Goal: Check status: Check status

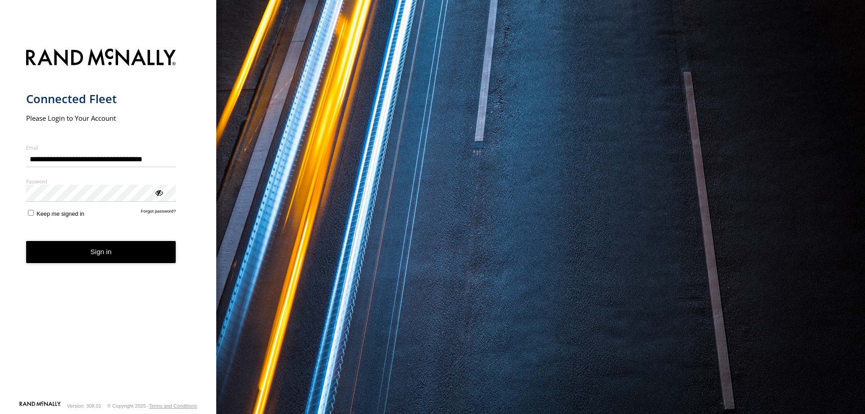
click at [156, 195] on div "ViewPassword" at bounding box center [158, 192] width 9 height 9
click at [161, 194] on div "ViewPassword" at bounding box center [158, 192] width 9 height 9
click at [159, 194] on div "ViewPassword" at bounding box center [158, 192] width 9 height 9
click at [161, 190] on div "ViewPassword" at bounding box center [158, 192] width 9 height 9
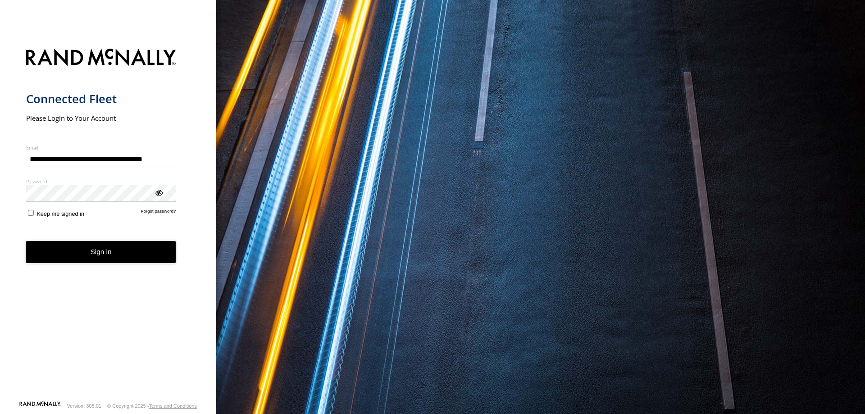
click at [160, 192] on div "ViewPassword" at bounding box center [158, 192] width 9 height 9
click at [199, 179] on div "**********" at bounding box center [108, 207] width 216 height 414
click at [117, 250] on button "Sign in" at bounding box center [101, 252] width 150 height 22
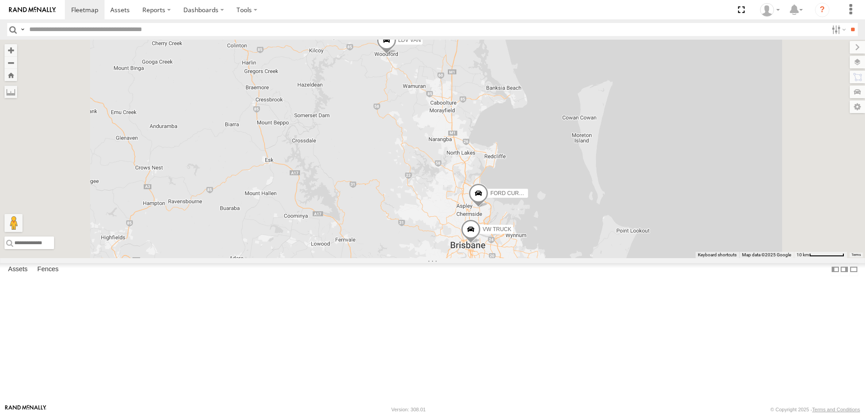
click at [397, 55] on span at bounding box center [387, 42] width 20 height 24
click at [399, 44] on label at bounding box center [390, 41] width 18 height 6
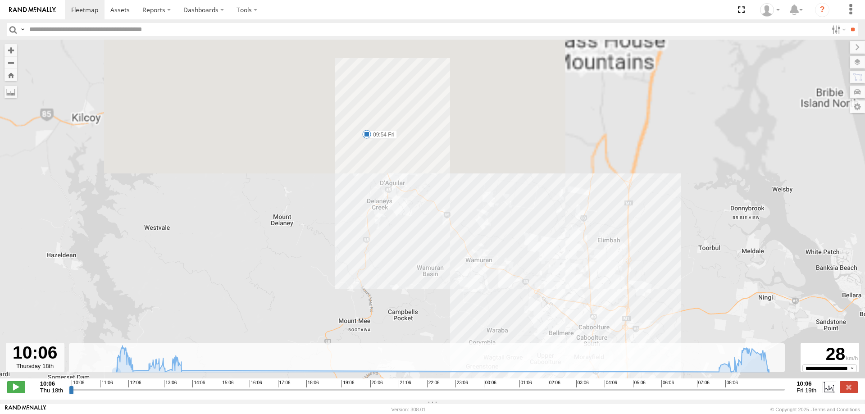
drag, startPoint x: 399, startPoint y: 126, endPoint x: 377, endPoint y: 286, distance: 161.1
click at [379, 286] on div "LDV VAN 10:28 Thu 12:09 Thu 12:38 Thu 12:38 Thu 12:42 Thu 12:58 Thu 13:04 Thu 1…" at bounding box center [432, 214] width 865 height 348
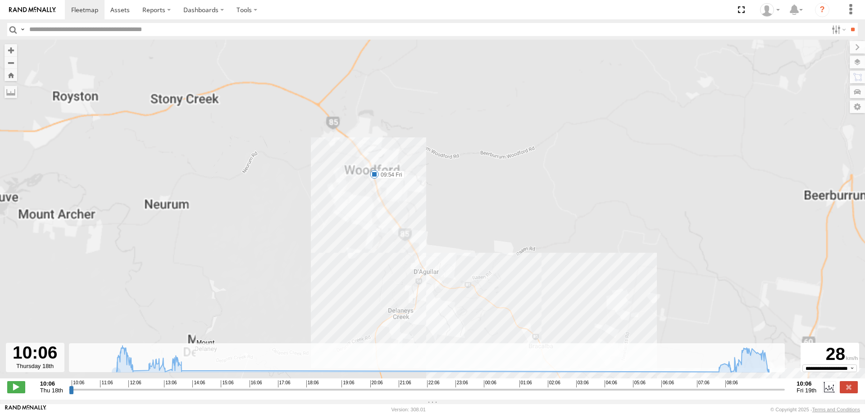
drag, startPoint x: 373, startPoint y: 148, endPoint x: 373, endPoint y: 272, distance: 123.9
click at [373, 272] on div "LDV VAN 10:28 Thu 12:09 Thu 12:38 Thu 12:38 Thu 12:42 Thu 12:58 Thu 13:04 Thu 1…" at bounding box center [432, 214] width 865 height 348
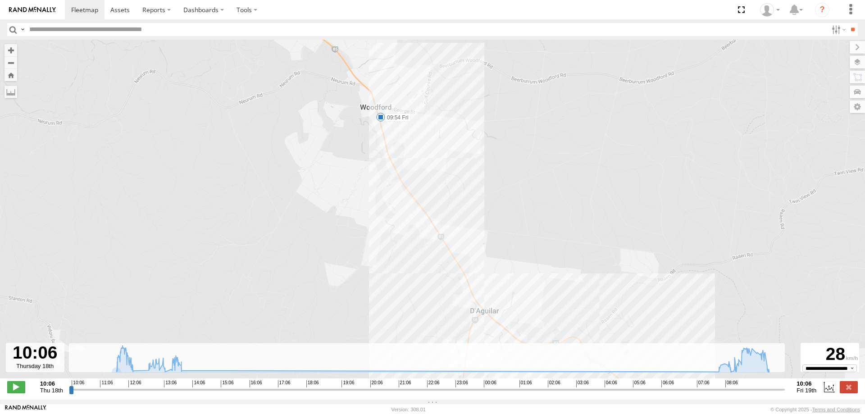
click at [381, 119] on span at bounding box center [380, 117] width 9 height 9
click at [337, 164] on div "LDV VAN 10:28 Thu 12:09 Thu 12:38 Thu 12:38 Thu 12:42 Thu 12:58 Thu 13:04 Thu 1…" at bounding box center [432, 214] width 865 height 348
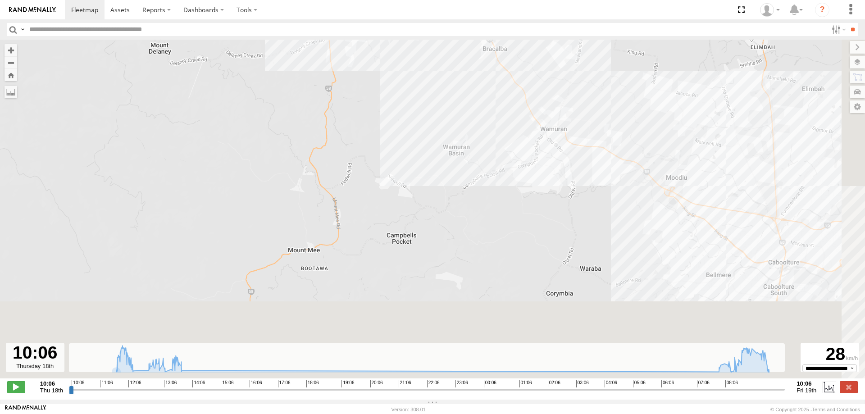
drag, startPoint x: 350, startPoint y: 262, endPoint x: 314, endPoint y: -7, distance: 271.0
click at [314, 0] on html at bounding box center [432, 207] width 865 height 414
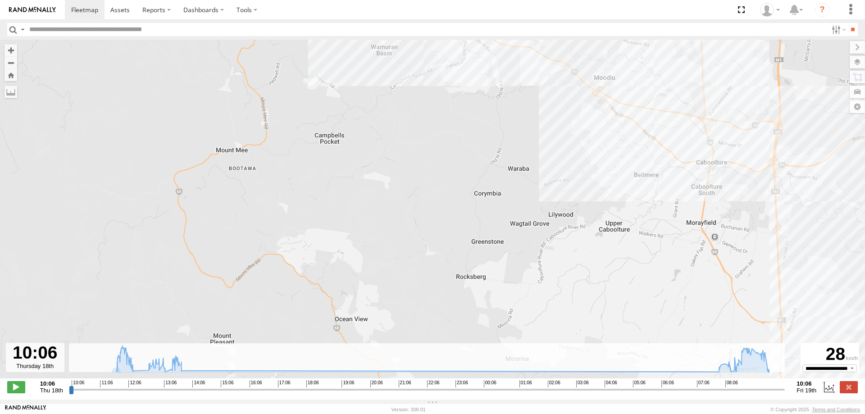
drag, startPoint x: 563, startPoint y: 197, endPoint x: 492, endPoint y: 164, distance: 78.6
click at [492, 164] on div "LDV VAN 10:28 Thu 12:09 Thu 12:38 Thu 12:38 Thu 12:42 Thu 12:58 Thu 13:04 Thu 1…" at bounding box center [432, 214] width 865 height 348
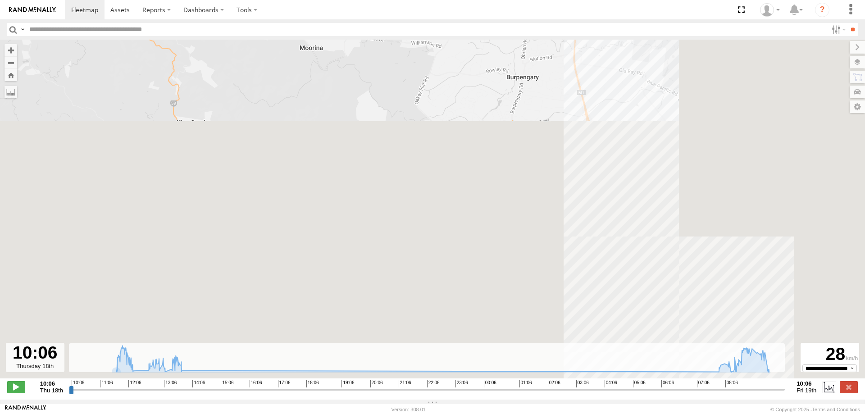
drag, startPoint x: 407, startPoint y: -55, endPoint x: 398, endPoint y: -55, distance: 8.1
click at [398, 0] on html at bounding box center [432, 207] width 865 height 414
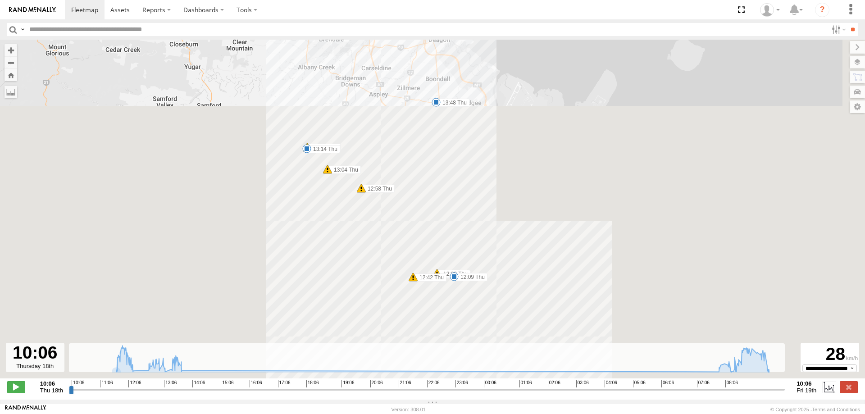
drag, startPoint x: 432, startPoint y: 56, endPoint x: 417, endPoint y: -28, distance: 86.0
click at [417, 0] on html at bounding box center [432, 207] width 865 height 414
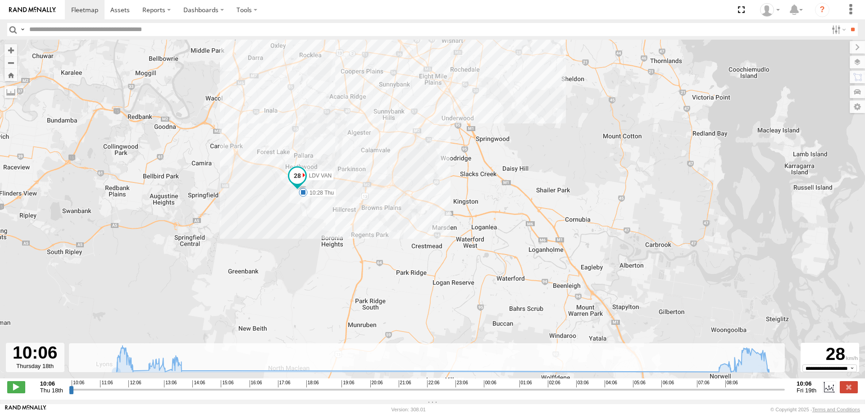
drag, startPoint x: 410, startPoint y: 234, endPoint x: 392, endPoint y: 84, distance: 151.2
click at [392, 84] on div "LDV VAN 10:28 Thu 12:09 Thu 12:38 Thu 12:38 Thu 12:42 Thu 12:58 Thu 13:04 Thu 1…" at bounding box center [432, 214] width 865 height 348
click at [853, 390] on label at bounding box center [849, 387] width 18 height 12
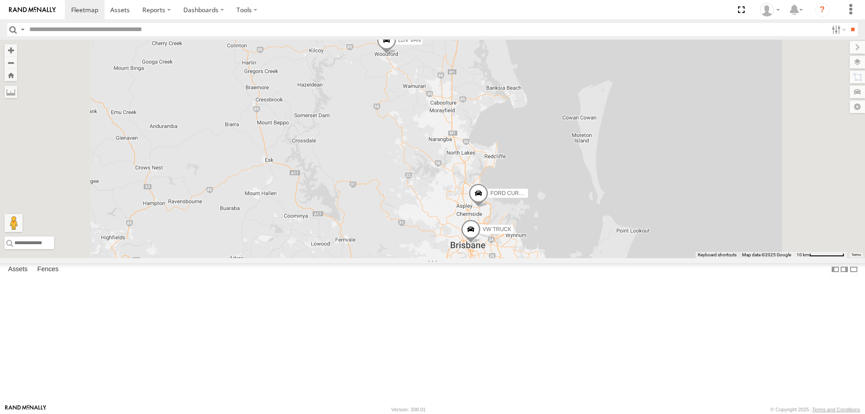
click at [481, 244] on span at bounding box center [471, 231] width 20 height 24
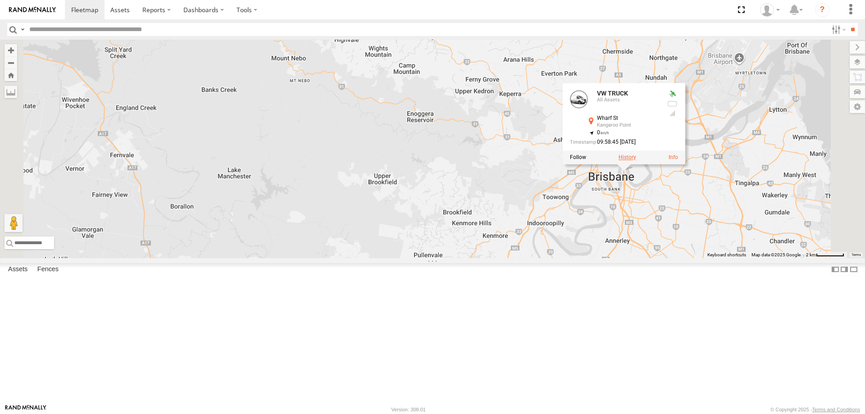
click at [636, 160] on label at bounding box center [628, 157] width 18 height 6
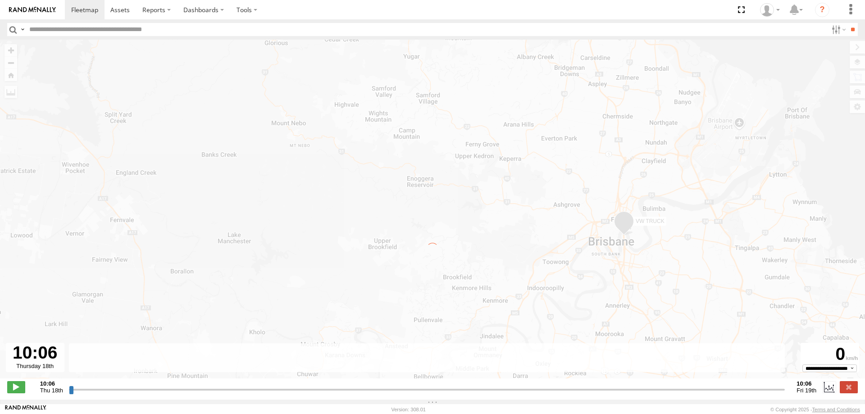
type input "**********"
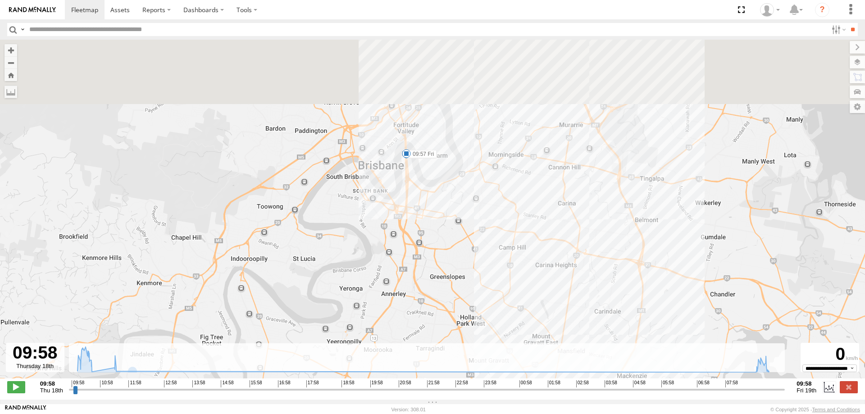
drag, startPoint x: 444, startPoint y: 152, endPoint x: 443, endPoint y: 313, distance: 160.9
click at [443, 313] on div "VW TRUCK 09:58 Thu 10:36 Thu 11:23 Thu 12:36 Thu 09:45 Fri 09:57 Fri" at bounding box center [432, 214] width 865 height 348
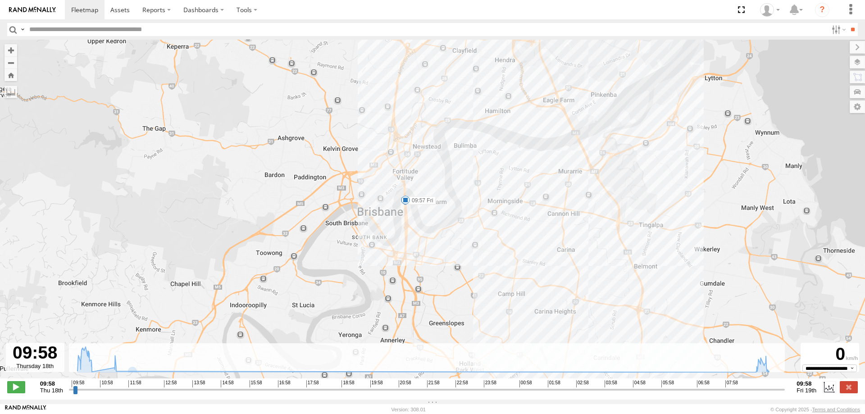
click at [405, 202] on span at bounding box center [405, 200] width 9 height 9
click at [465, 242] on div "VW TRUCK 09:58 Thu 10:36 Thu 11:23 Thu 12:36 Thu 09:45 Fri 09:57 Fri 09:57 [DAT…" at bounding box center [432, 214] width 865 height 348
